Goal: Use online tool/utility: Utilize a website feature to perform a specific function

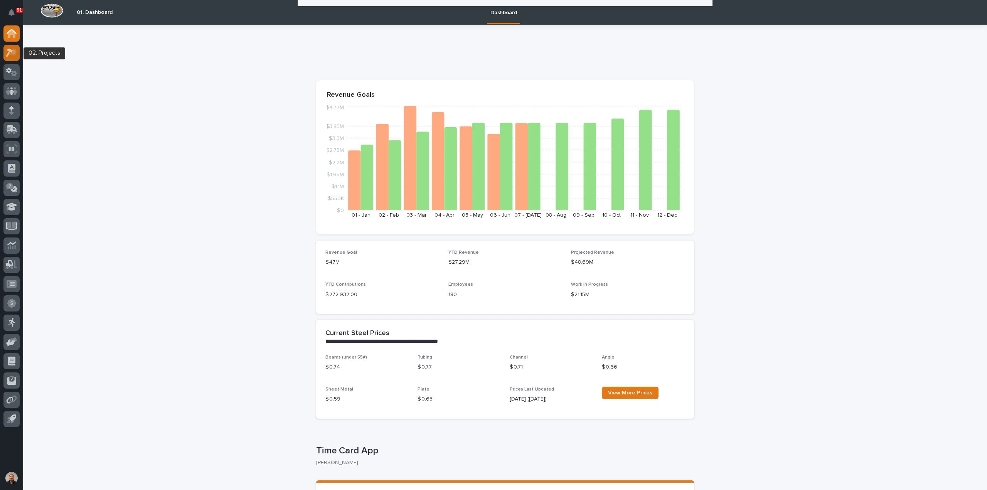
scroll to position [347, 0]
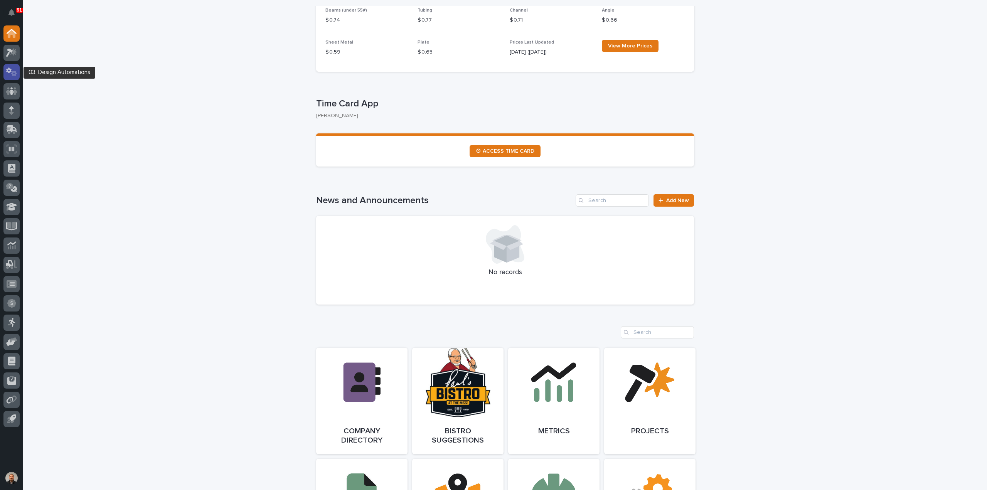
click at [10, 74] on icon at bounding box center [11, 71] width 11 height 9
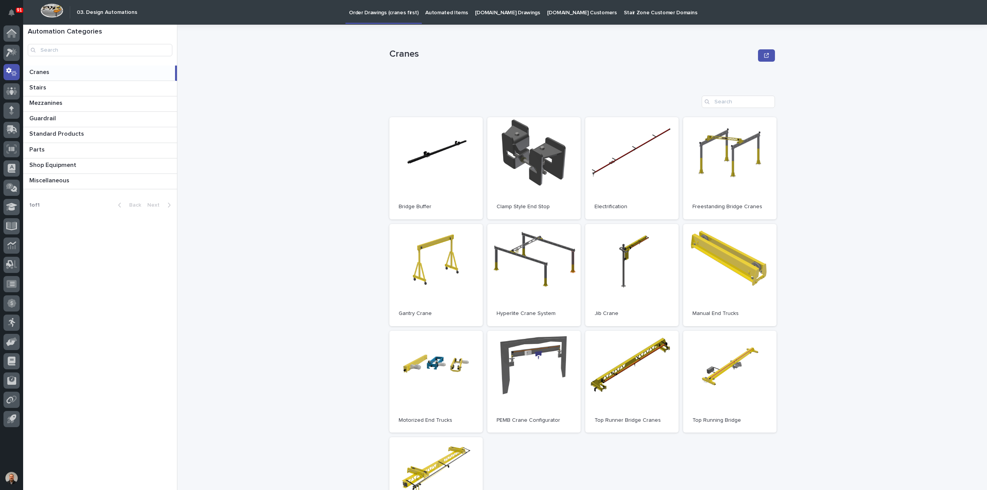
click at [39, 73] on p "Cranes" at bounding box center [40, 71] width 22 height 9
click at [47, 71] on p "Cranes" at bounding box center [40, 71] width 22 height 9
click at [736, 161] on link "Open" at bounding box center [729, 168] width 93 height 102
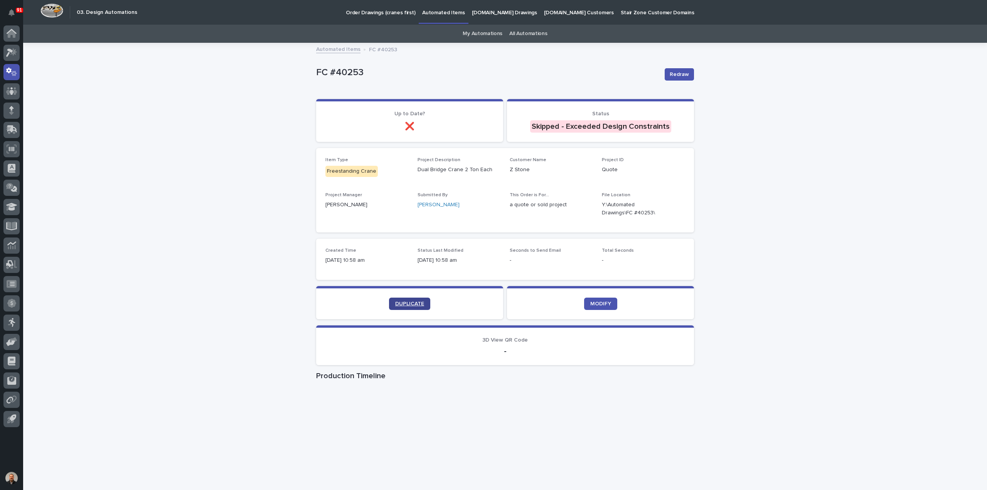
click at [403, 302] on span "DUPLICATE" at bounding box center [409, 303] width 29 height 5
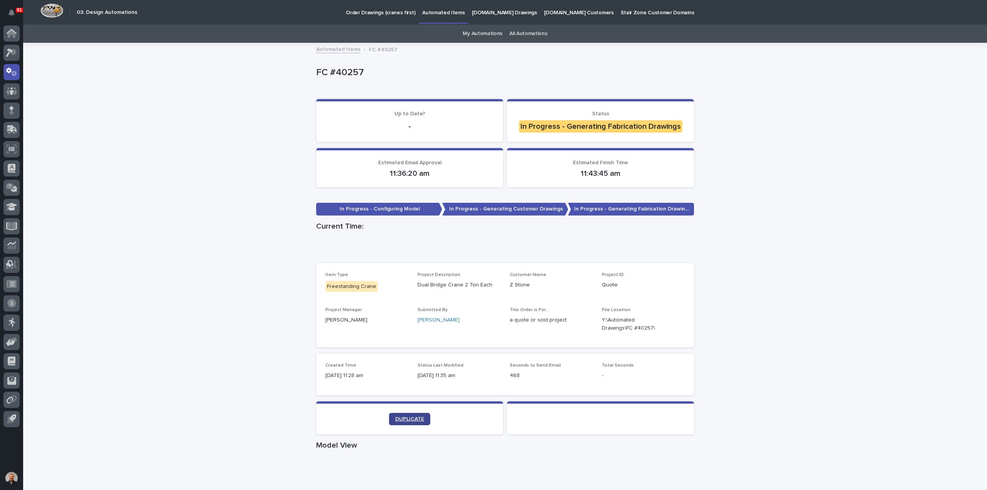
click at [405, 417] on span "DUPLICATE" at bounding box center [409, 418] width 29 height 5
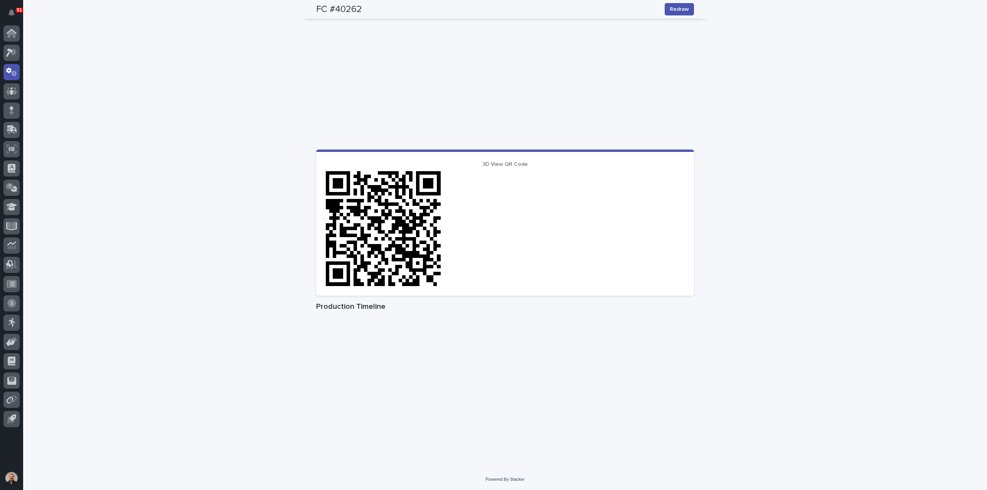
scroll to position [111, 0]
